Goal: Book appointment/travel/reservation

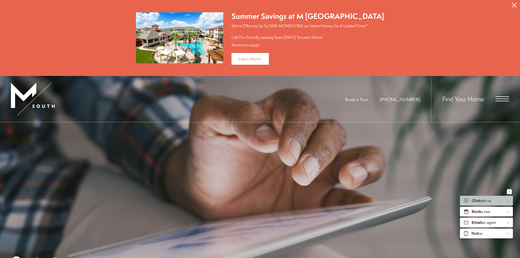
click at [497, 100] on span "Open Menu" at bounding box center [502, 98] width 14 height 5
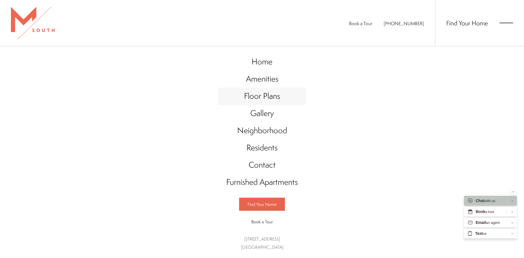
click at [280, 95] on link "Floor Plans" at bounding box center [262, 96] width 88 height 17
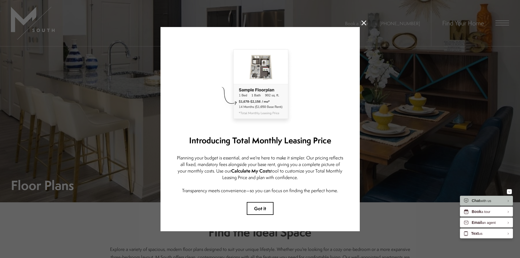
click at [363, 20] on icon at bounding box center [363, 22] width 5 height 5
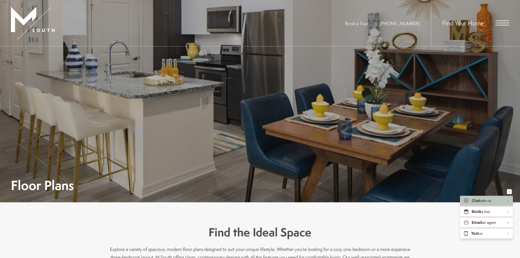
click at [497, 25] on span "Open Menu" at bounding box center [502, 25] width 14 height 1
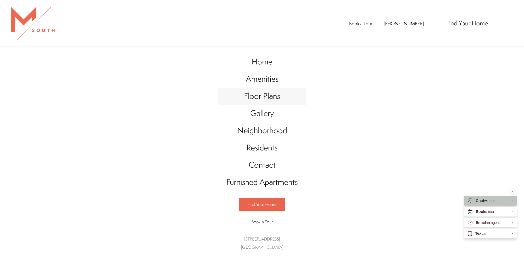
click at [274, 97] on span "Floor Plans" at bounding box center [262, 95] width 36 height 11
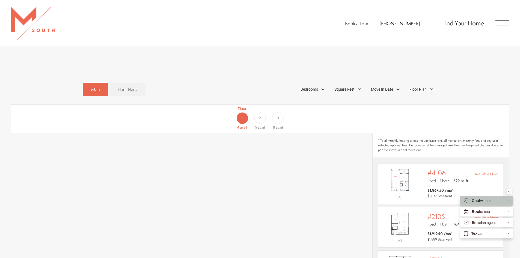
scroll to position [322, 0]
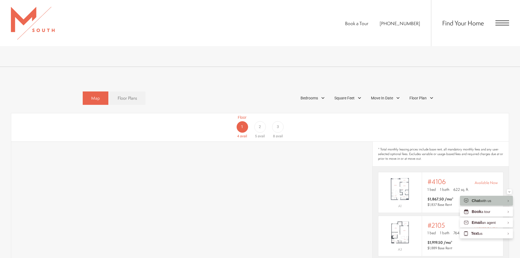
click at [278, 124] on span "3" at bounding box center [278, 127] width 2 height 6
click at [244, 123] on div "1" at bounding box center [241, 126] width 11 height 11
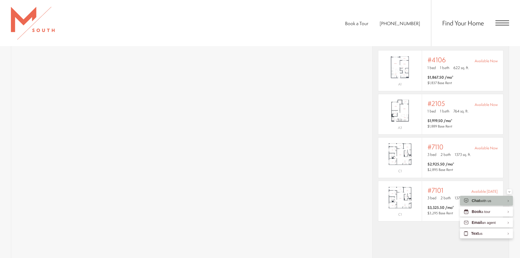
scroll to position [444, 0]
click at [319, 23] on div "Book a Tour 813-570-8014 Find Your Home" at bounding box center [260, 23] width 520 height 46
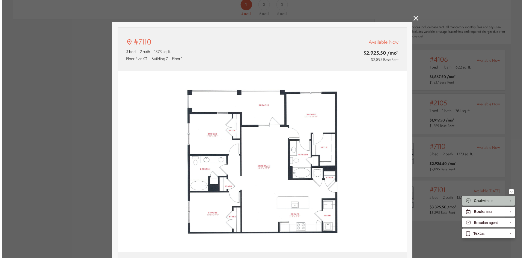
scroll to position [0, 0]
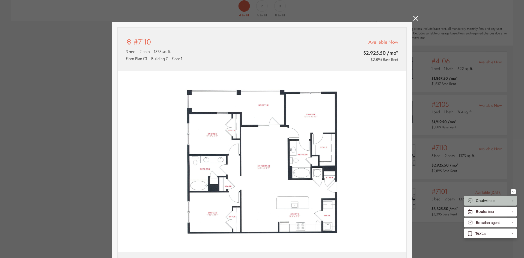
type input "**********"
click at [414, 17] on icon at bounding box center [415, 18] width 5 height 5
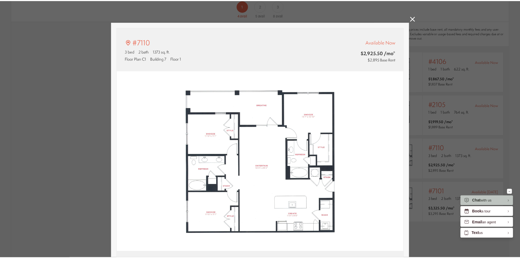
scroll to position [444, 0]
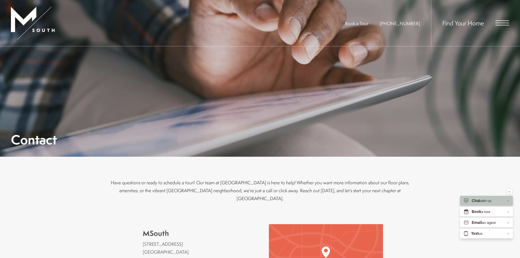
scroll to position [42, 0]
